Goal: Task Accomplishment & Management: Manage account settings

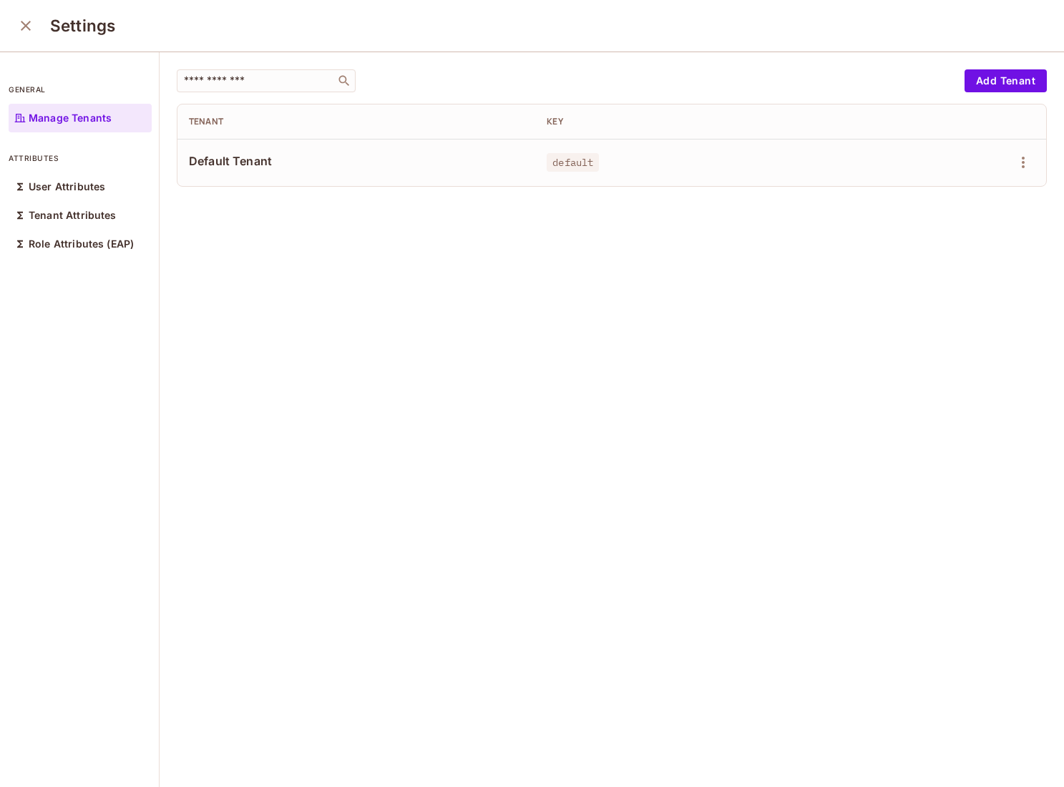
click at [346, 318] on div "​ Add Tenant Tenant Key Default Tenant default" at bounding box center [612, 420] width 904 height 736
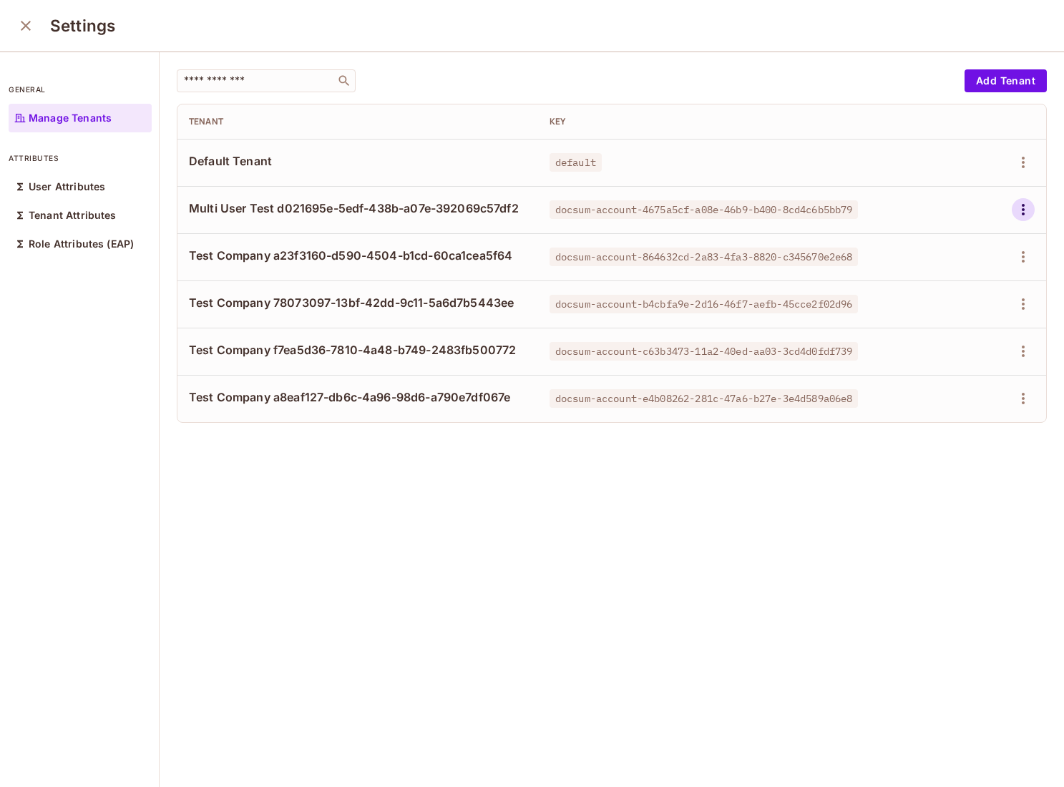
click at [1020, 207] on icon "button" at bounding box center [1022, 209] width 17 height 17
click at [974, 300] on div "Delete Tenant" at bounding box center [971, 305] width 67 height 14
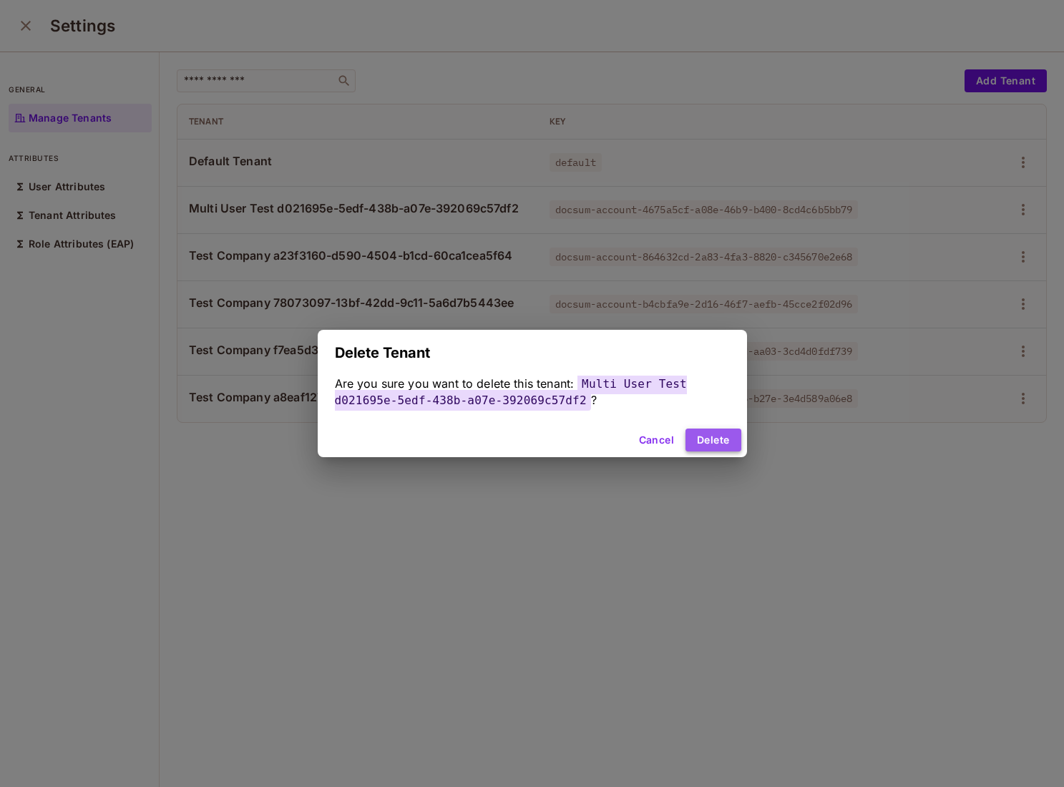
click at [707, 438] on button "Delete" at bounding box center [712, 440] width 55 height 23
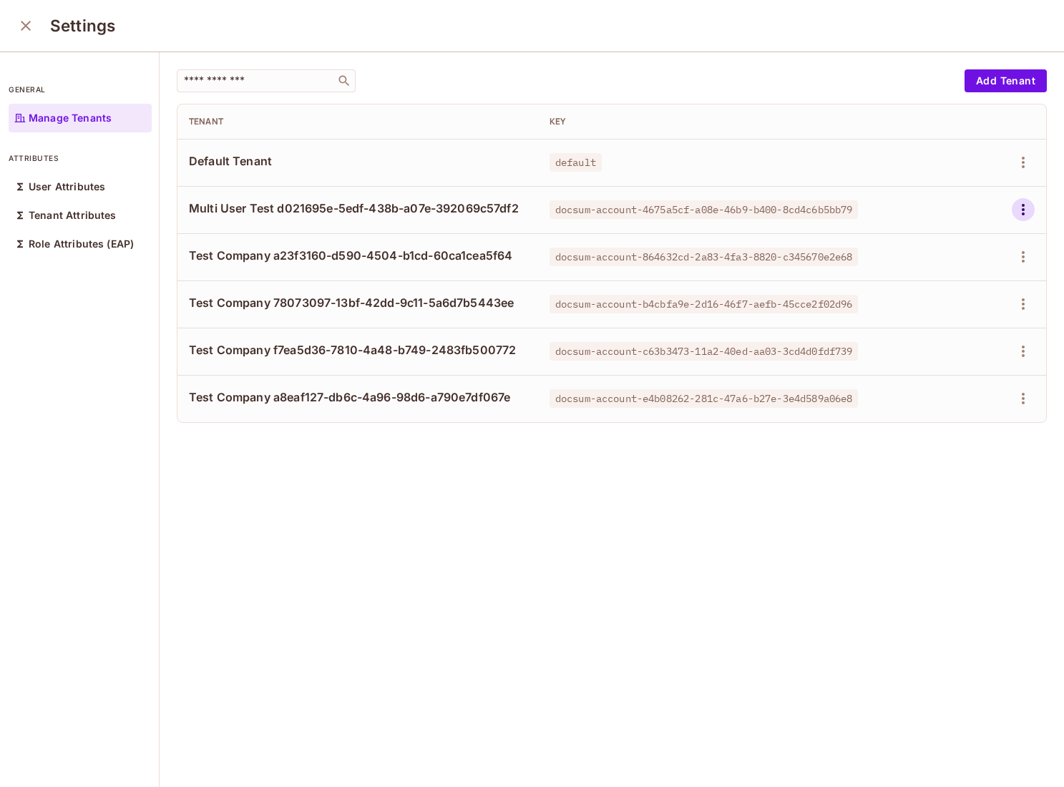
click at [1024, 211] on icon "button" at bounding box center [1022, 209] width 17 height 17
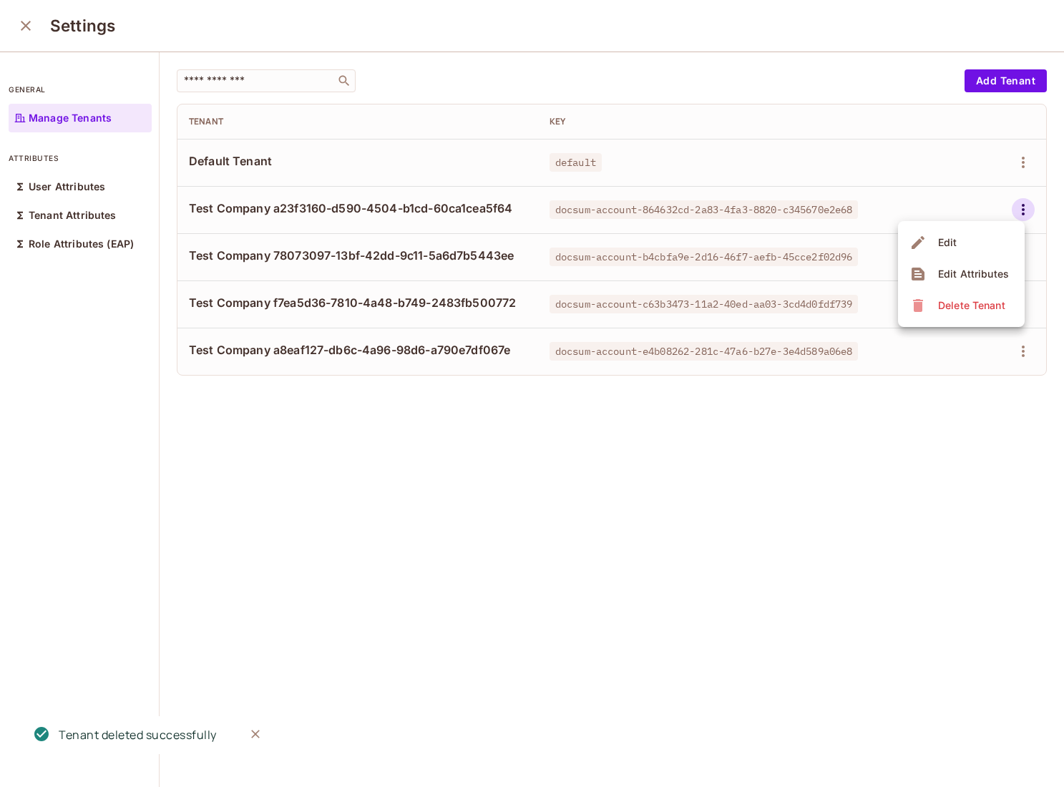
click at [955, 300] on div "Delete Tenant" at bounding box center [971, 305] width 67 height 14
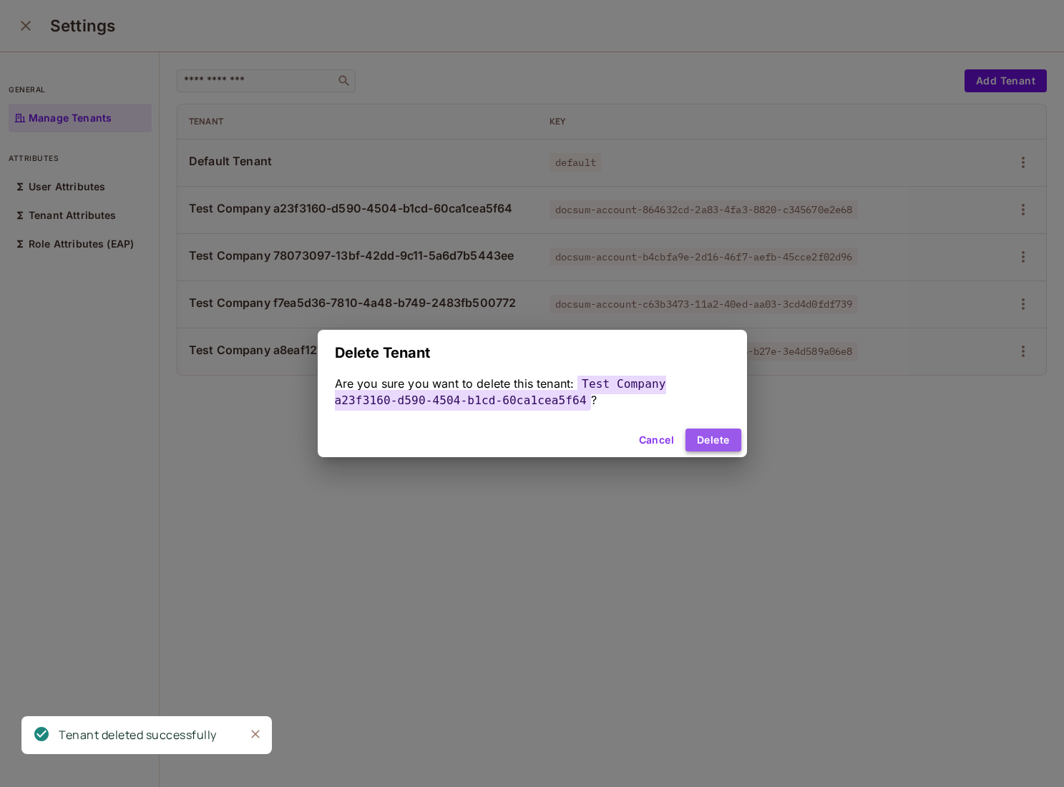
click at [713, 440] on button "Delete" at bounding box center [712, 440] width 55 height 23
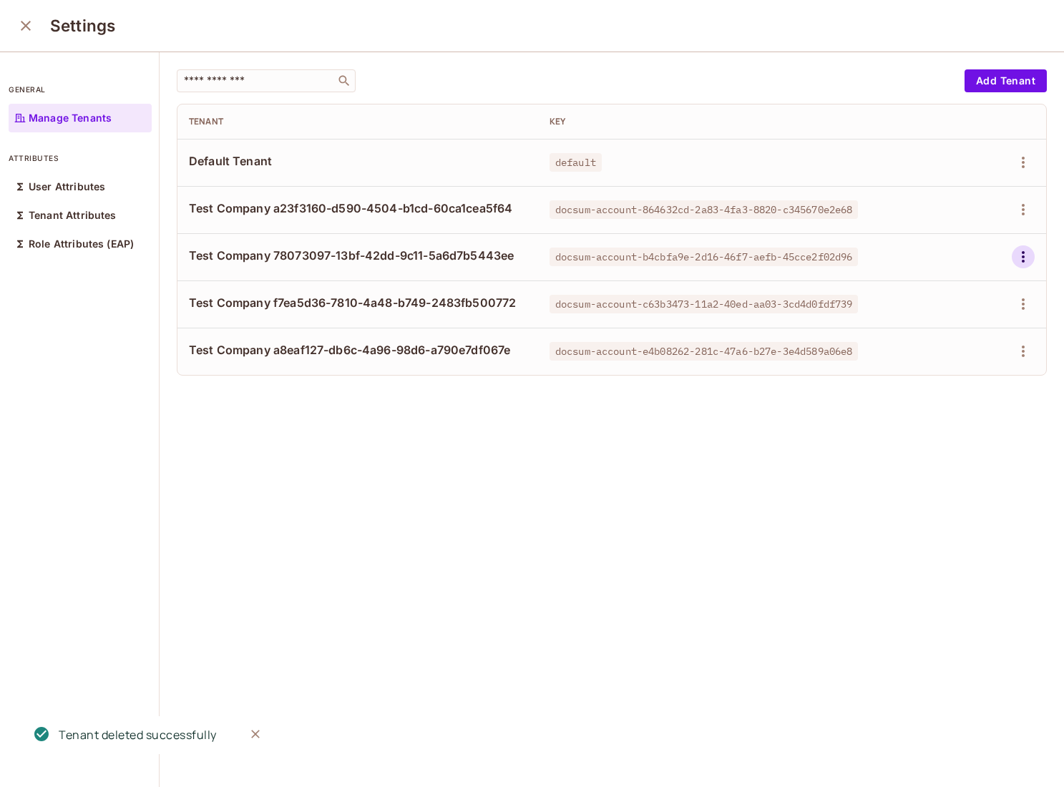
click at [1024, 250] on icon "button" at bounding box center [1022, 256] width 17 height 17
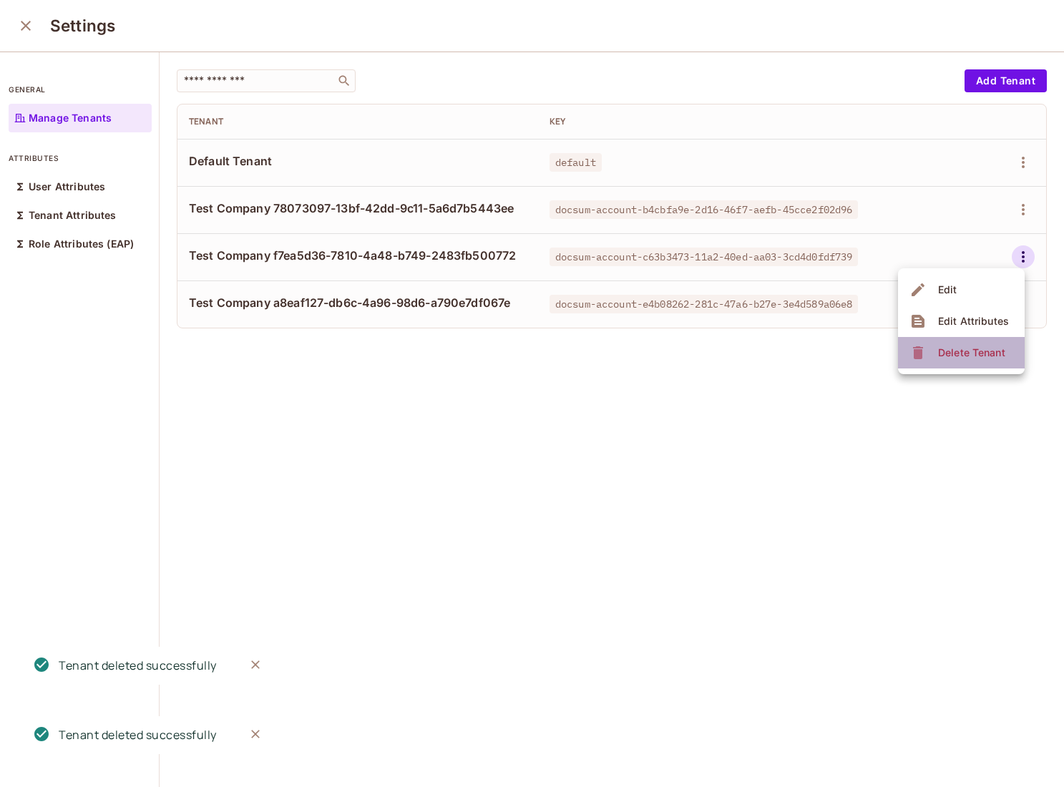
click at [939, 338] on li "Delete Tenant" at bounding box center [961, 352] width 127 height 31
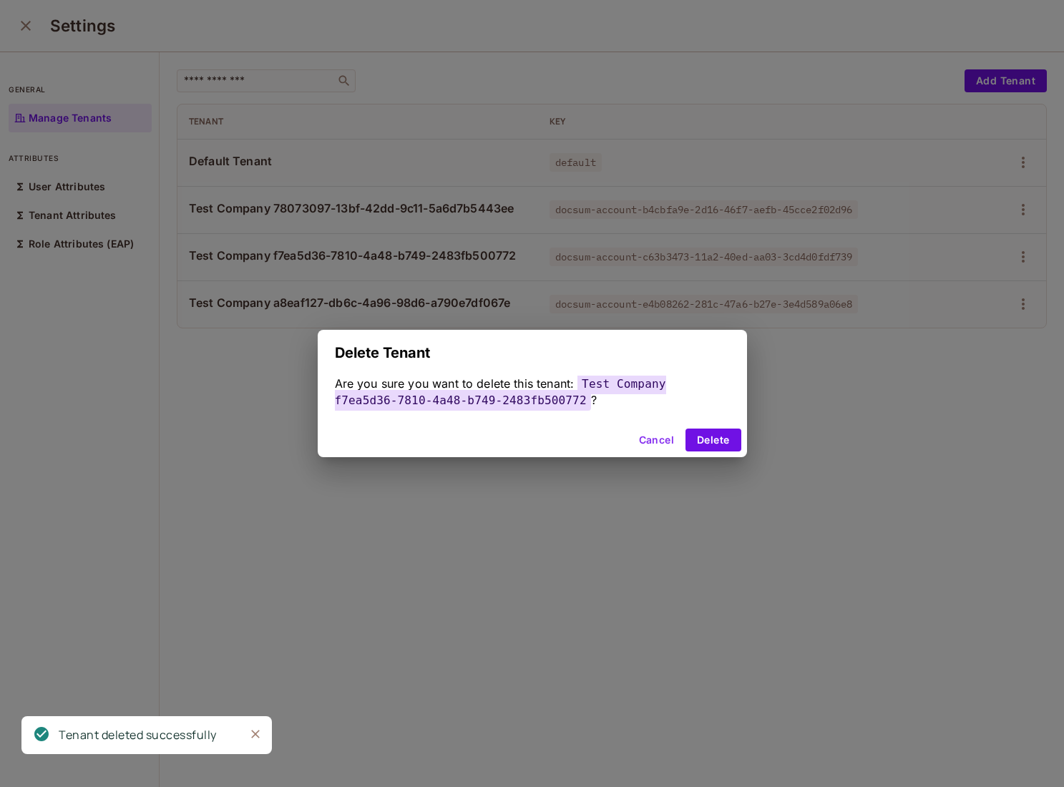
click at [744, 439] on div "Cancel Delete" at bounding box center [532, 440] width 429 height 34
click at [730, 439] on button "Delete" at bounding box center [712, 440] width 55 height 23
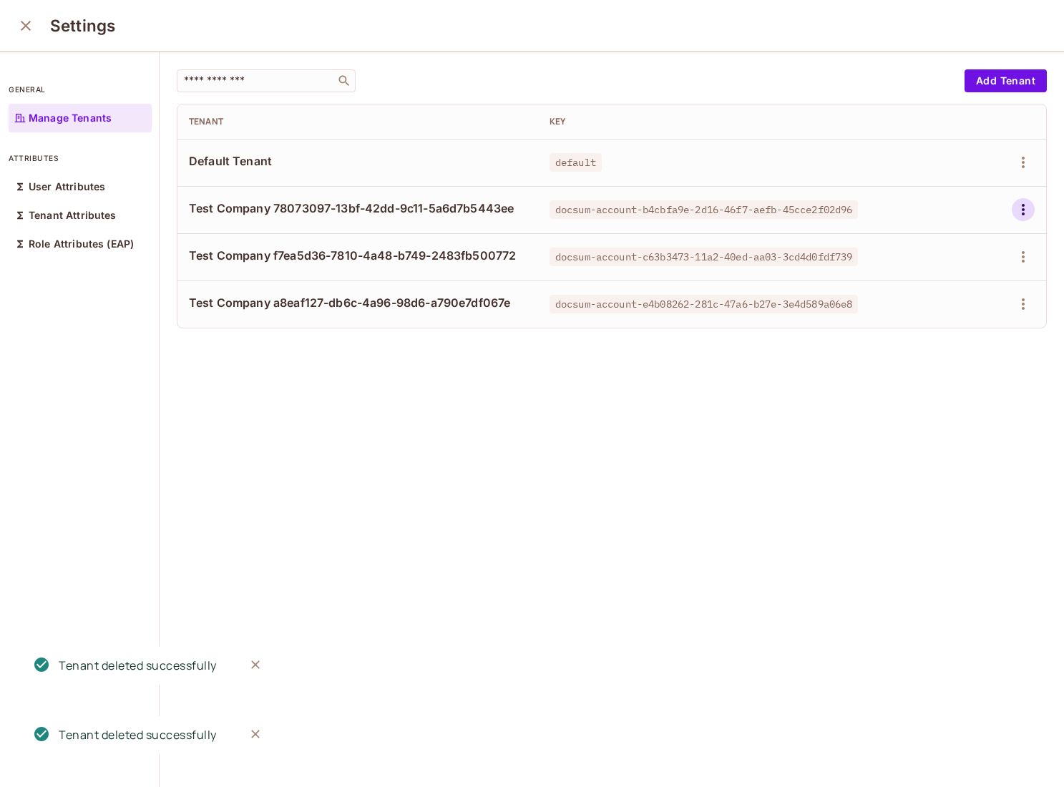
click at [1024, 216] on icon "button" at bounding box center [1022, 209] width 17 height 17
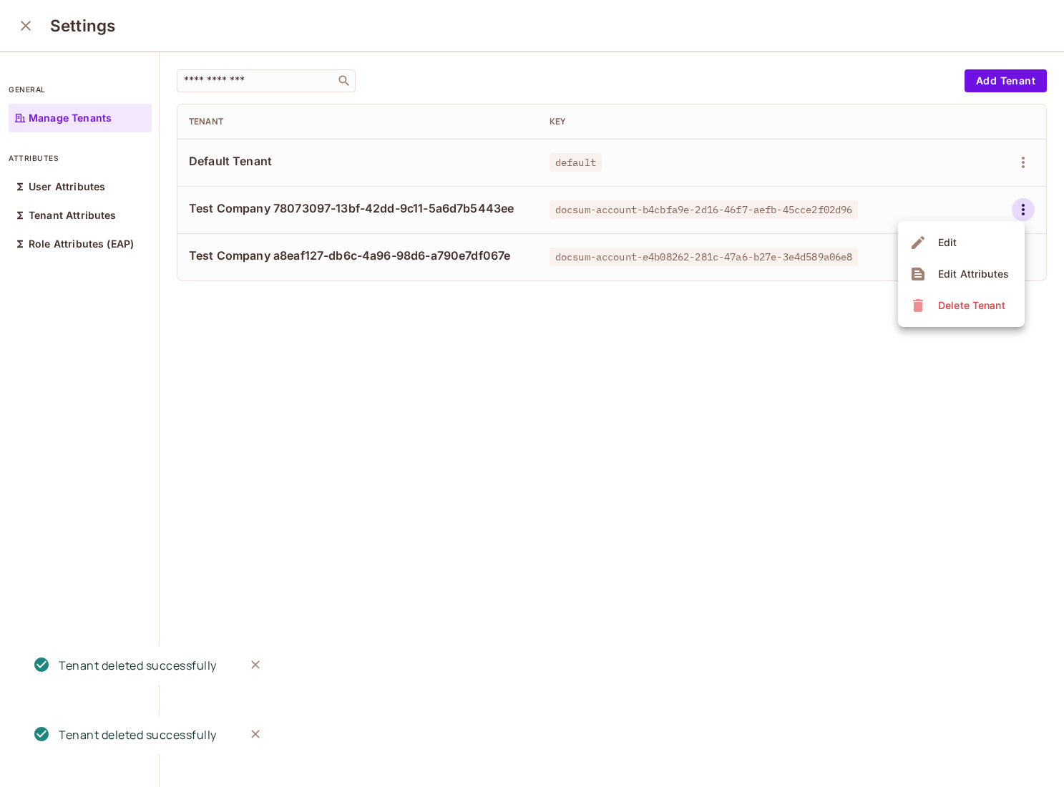
click at [968, 314] on span "Delete Tenant" at bounding box center [972, 305] width 76 height 23
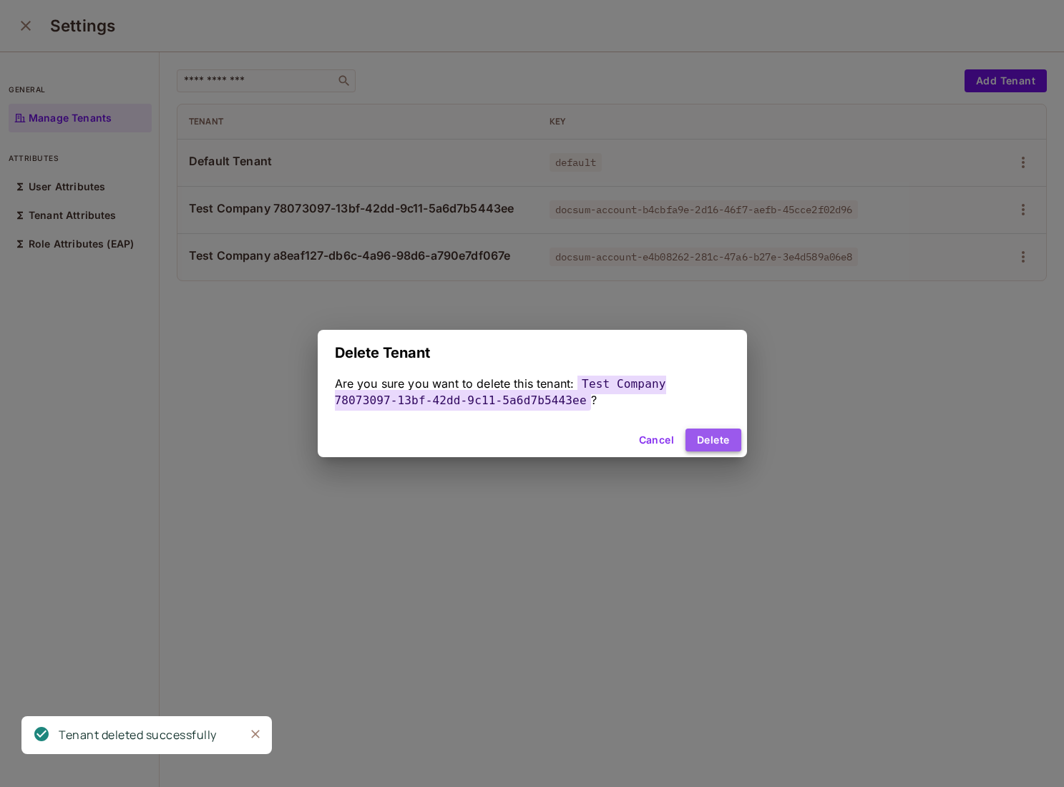
click at [711, 444] on button "Delete" at bounding box center [712, 440] width 55 height 23
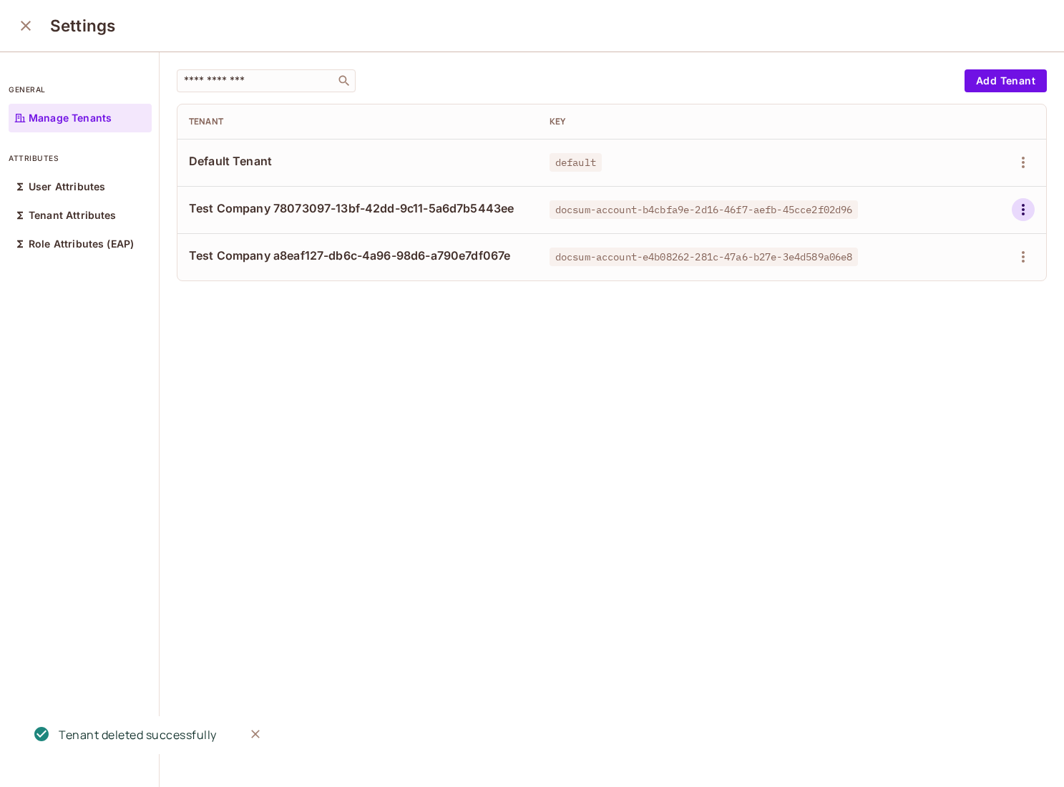
click at [1023, 208] on icon "button" at bounding box center [1023, 209] width 3 height 11
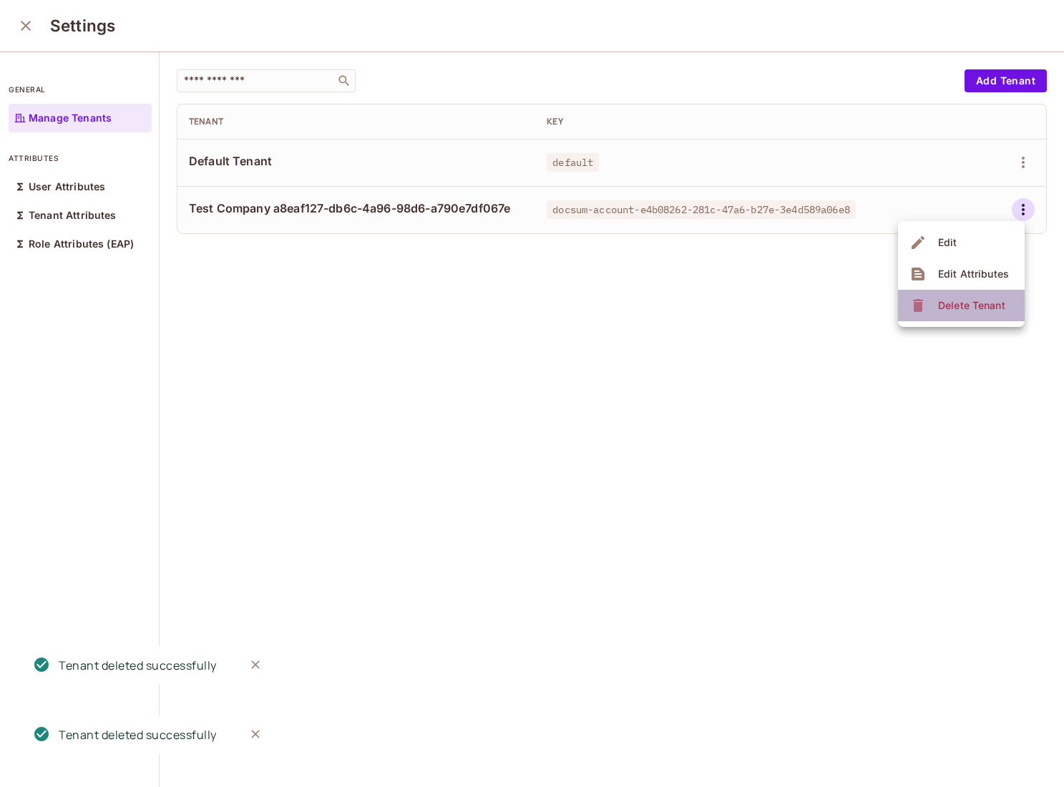
click at [961, 313] on span "Delete Tenant" at bounding box center [972, 305] width 76 height 23
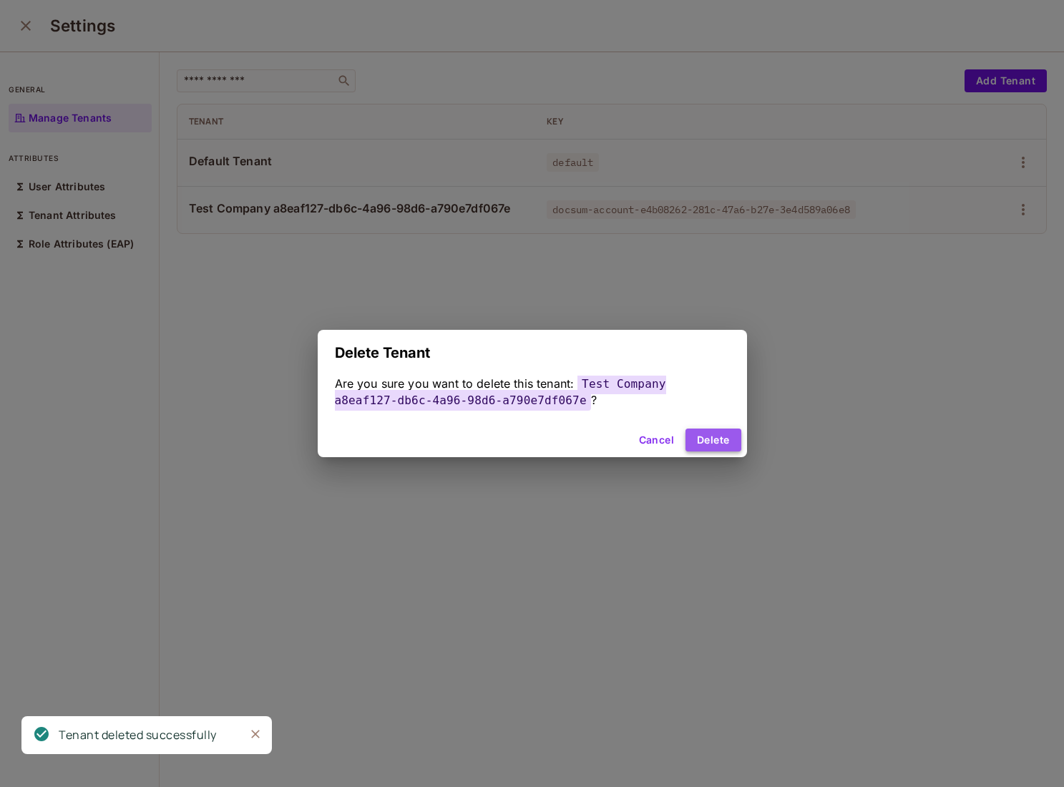
click at [724, 437] on button "Delete" at bounding box center [712, 440] width 55 height 23
